Goal: Navigation & Orientation: Understand site structure

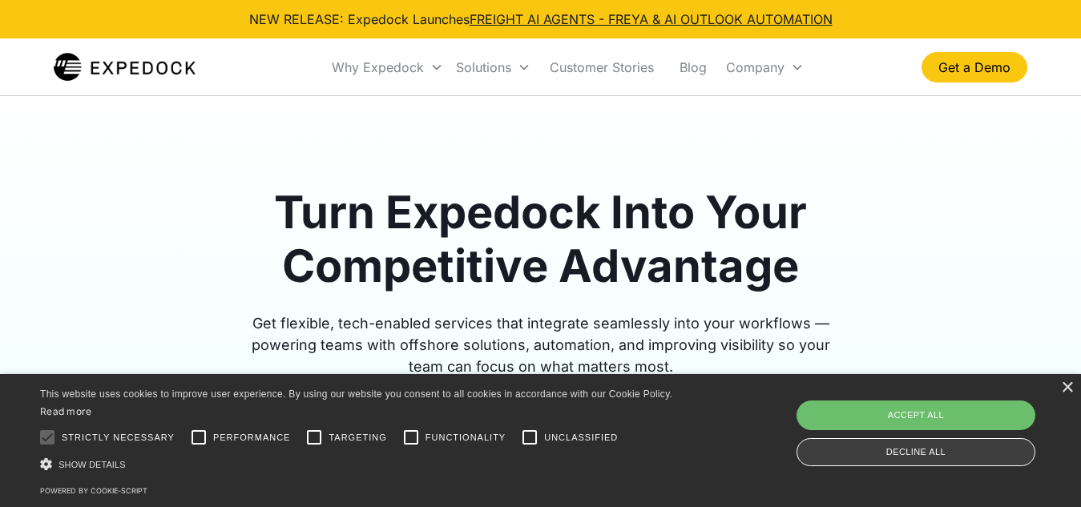
click at [930, 446] on div "Decline all" at bounding box center [916, 452] width 239 height 28
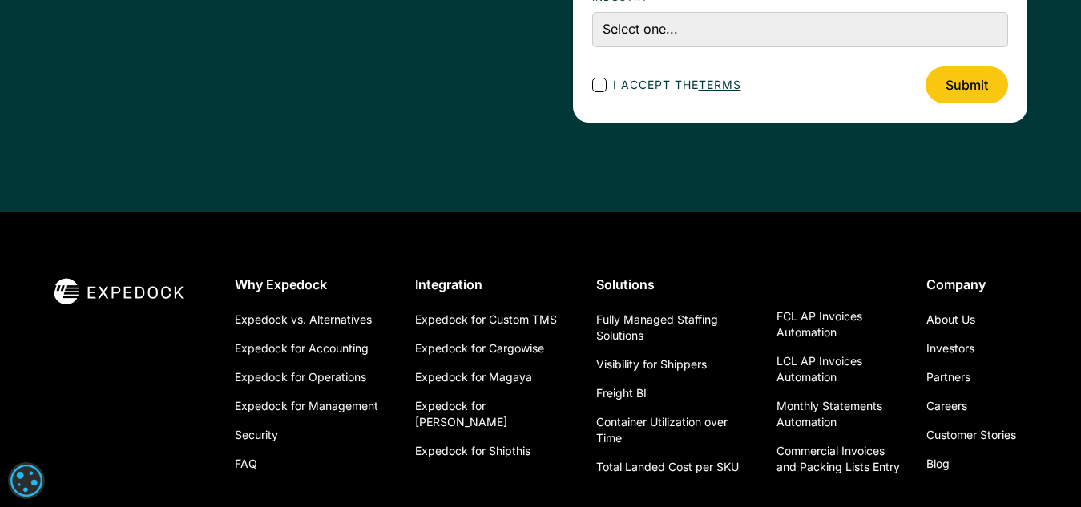
scroll to position [5954, 0]
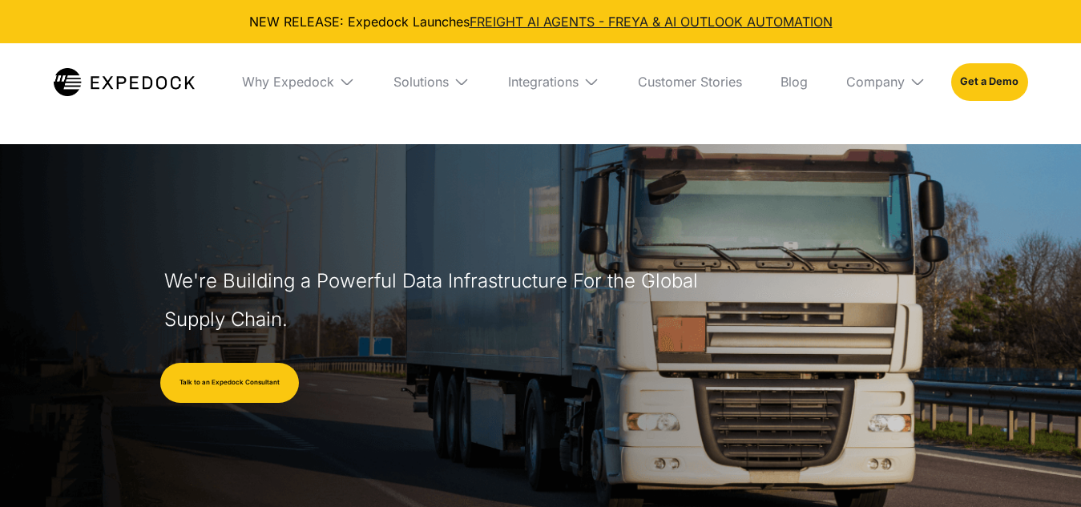
select select
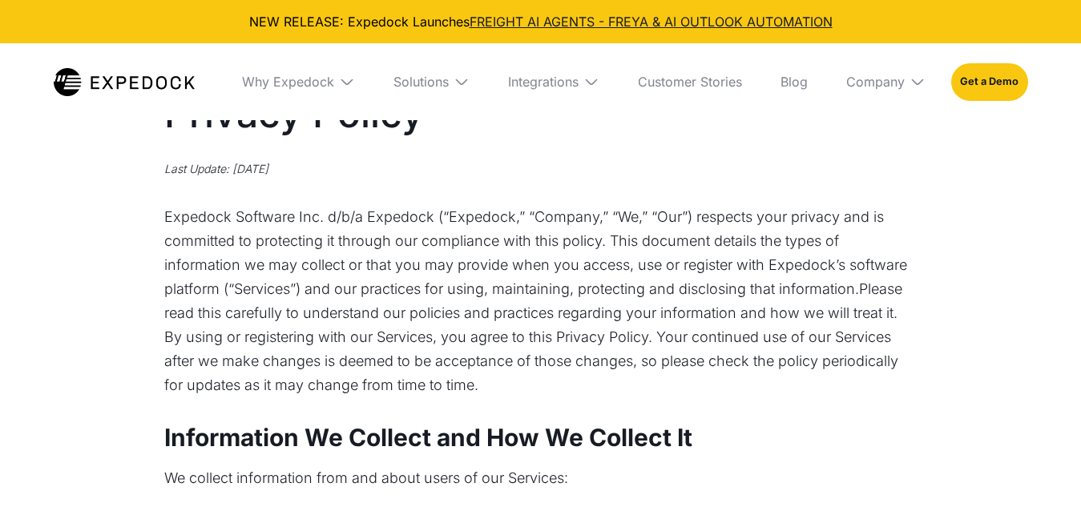
select select
